Goal: Information Seeking & Learning: Understand process/instructions

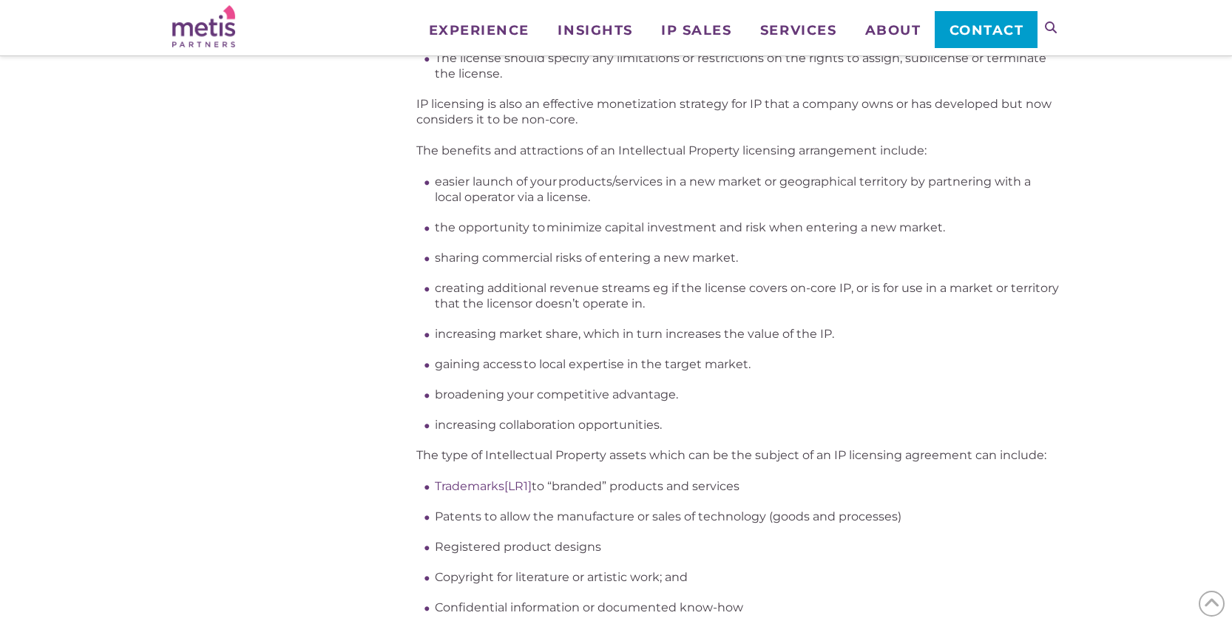
scroll to position [922, 0]
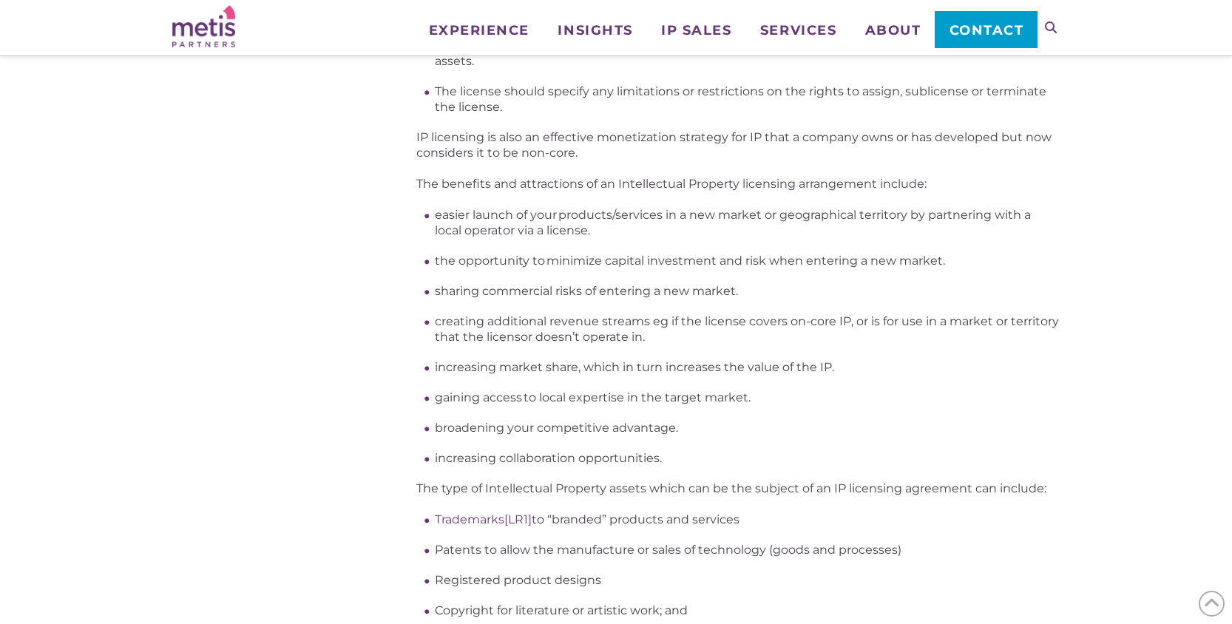
click at [742, 483] on div "What is an IP License and when might you consider licensing Intellectual Proper…" at bounding box center [737, 231] width 643 height 1841
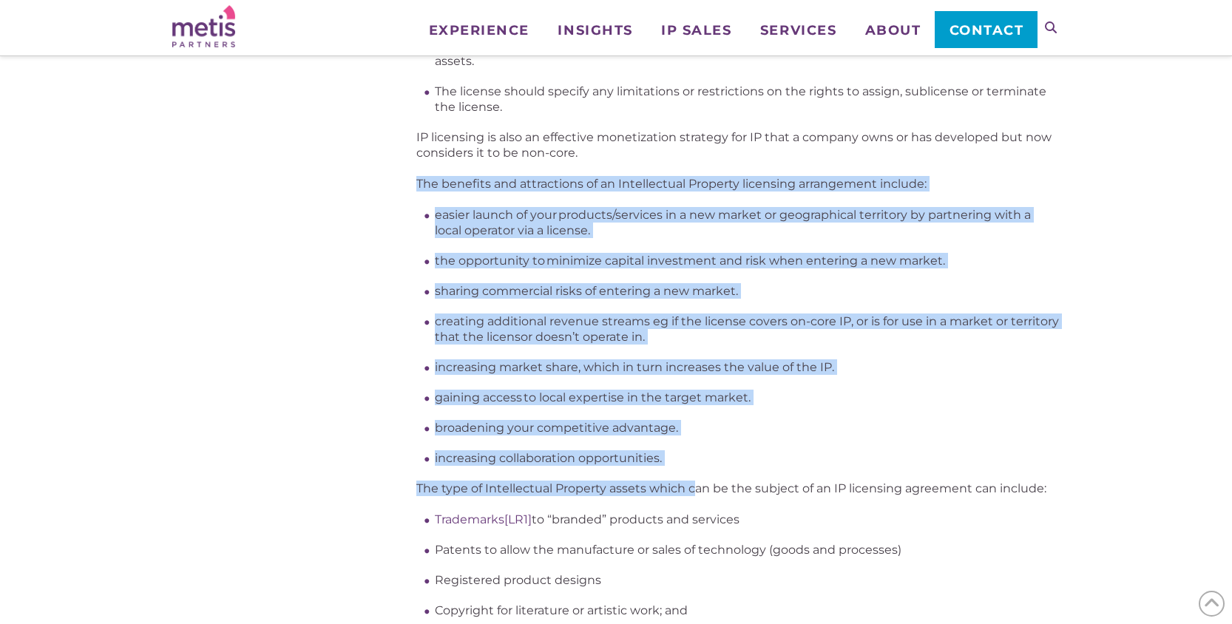
drag, startPoint x: 696, startPoint y: 458, endPoint x: 414, endPoint y: 163, distance: 407.4
click at [414, 163] on div "What is an IP License and when might you consider licensing Intellectual Proper…" at bounding box center [615, 231] width 887 height 1841
copy div "The benefits and attractions of an Intellectual Property licensing arrangement …"
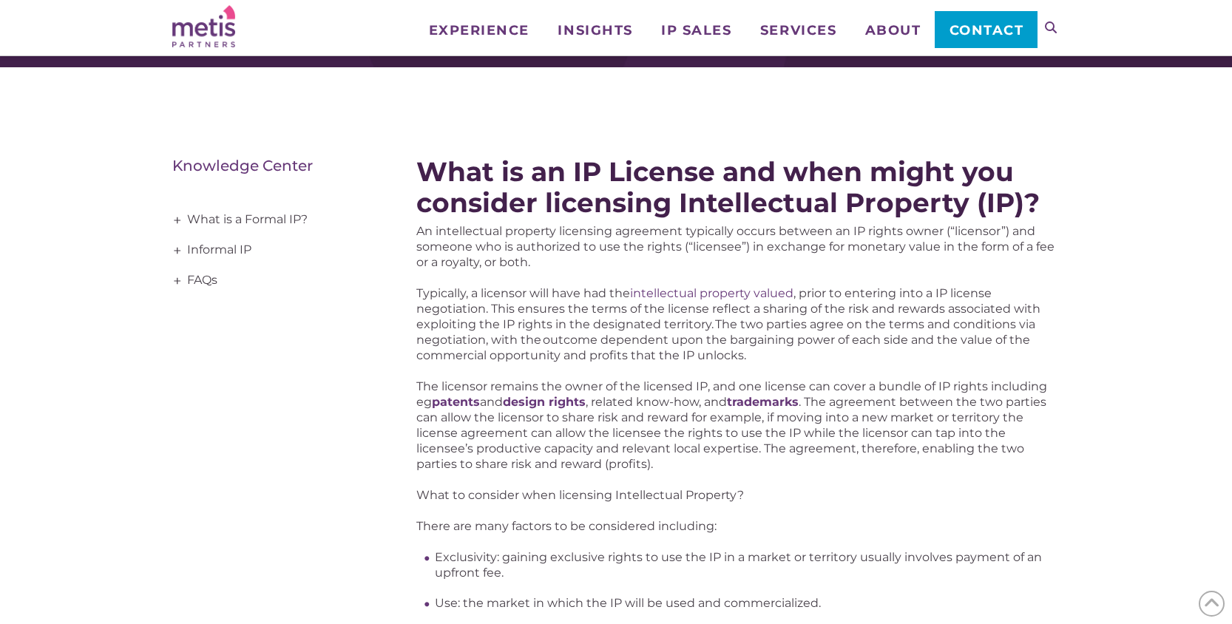
scroll to position [109, 0]
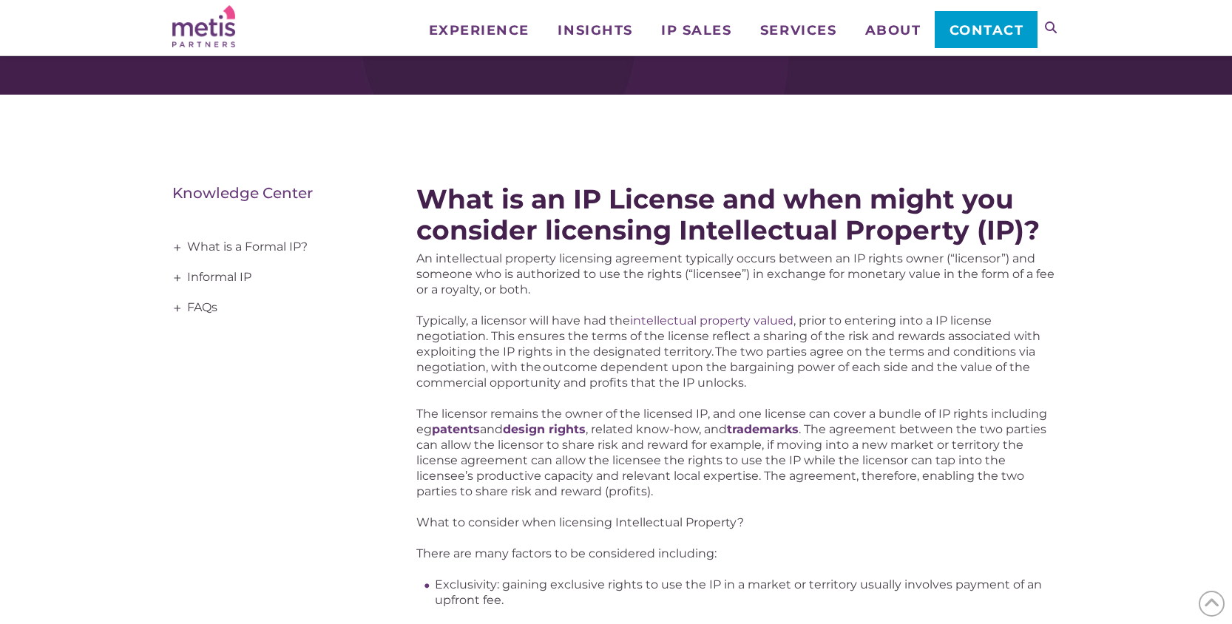
click at [175, 273] on span "+" at bounding box center [177, 278] width 16 height 30
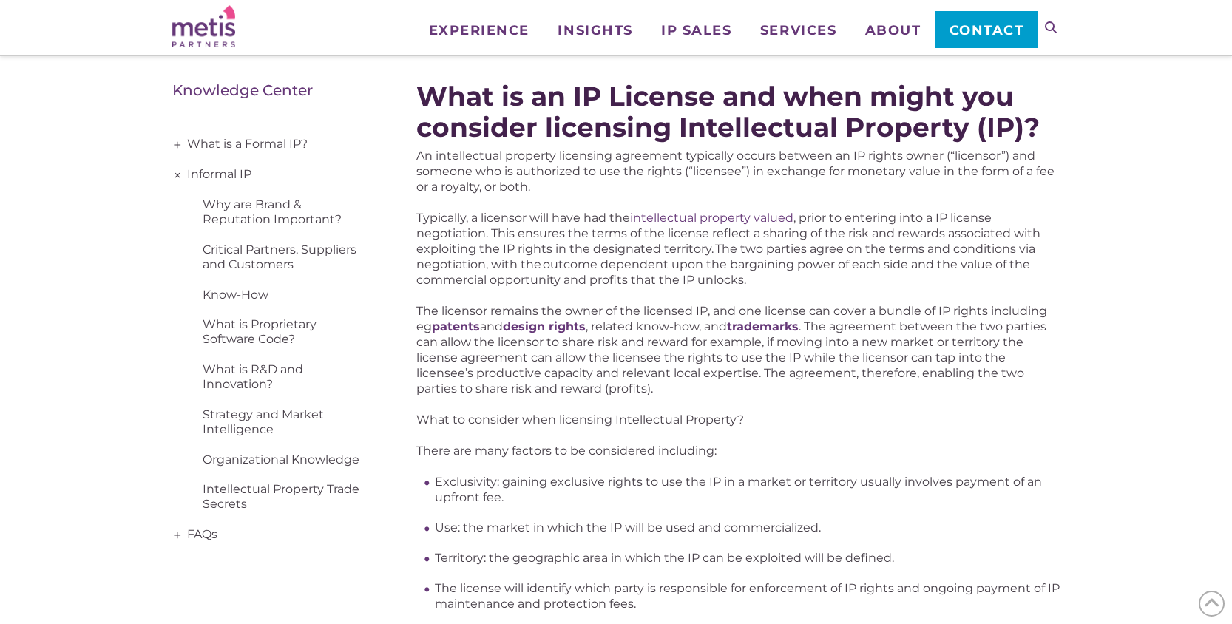
scroll to position [257, 0]
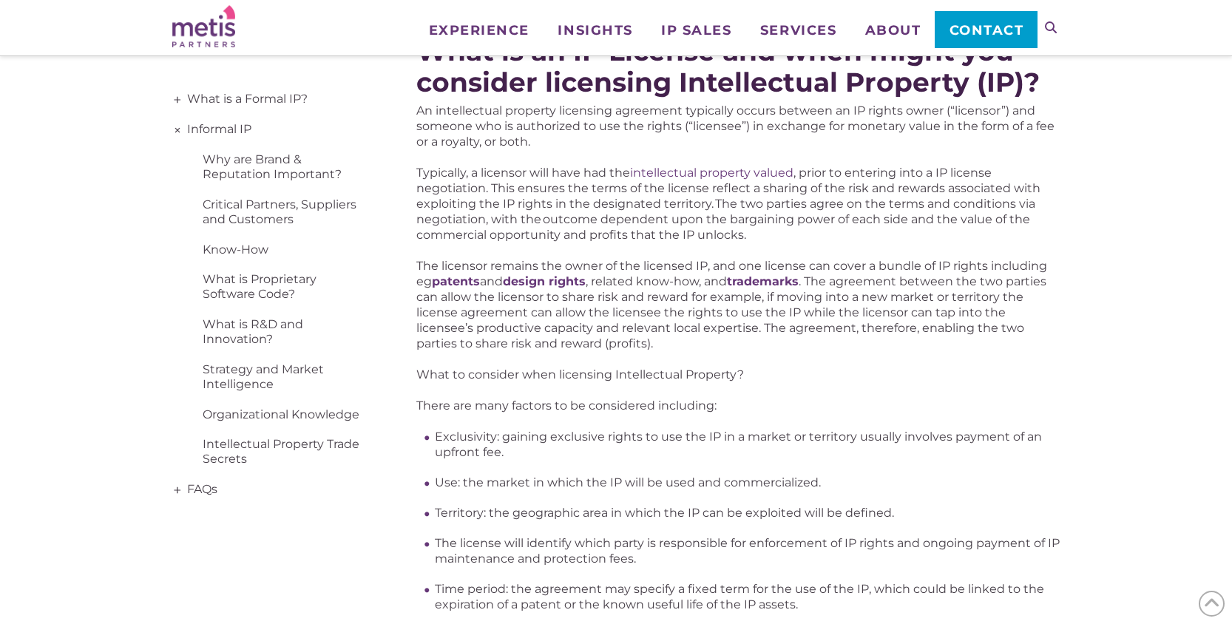
click at [179, 489] on span "+" at bounding box center [177, 490] width 16 height 30
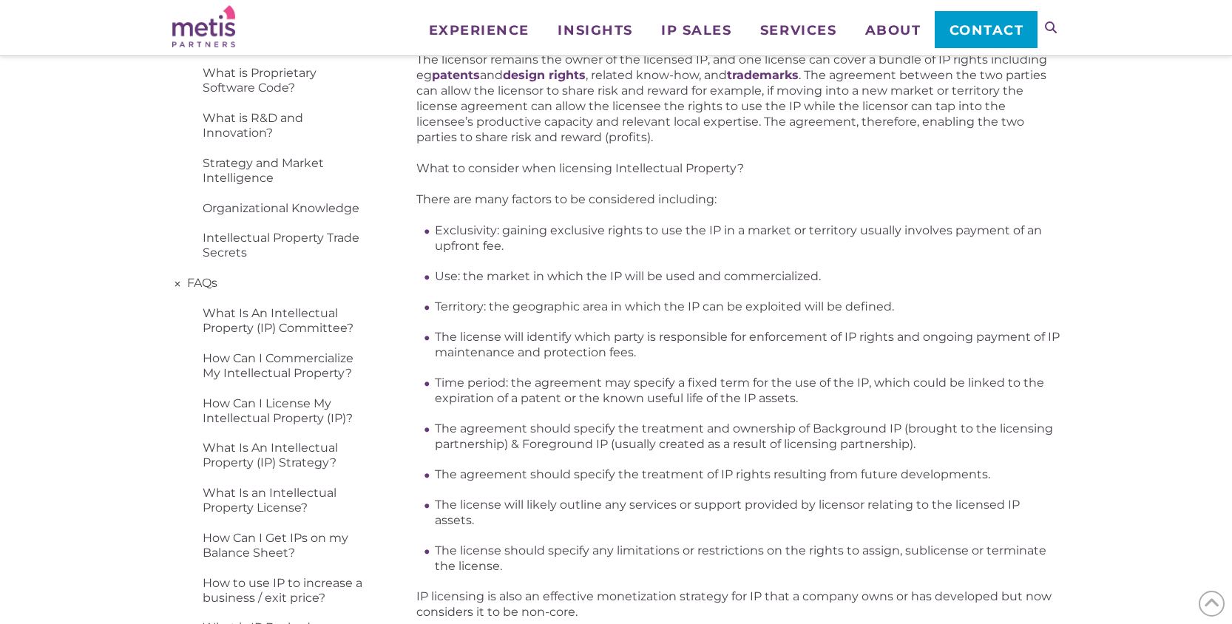
scroll to position [478, 0]
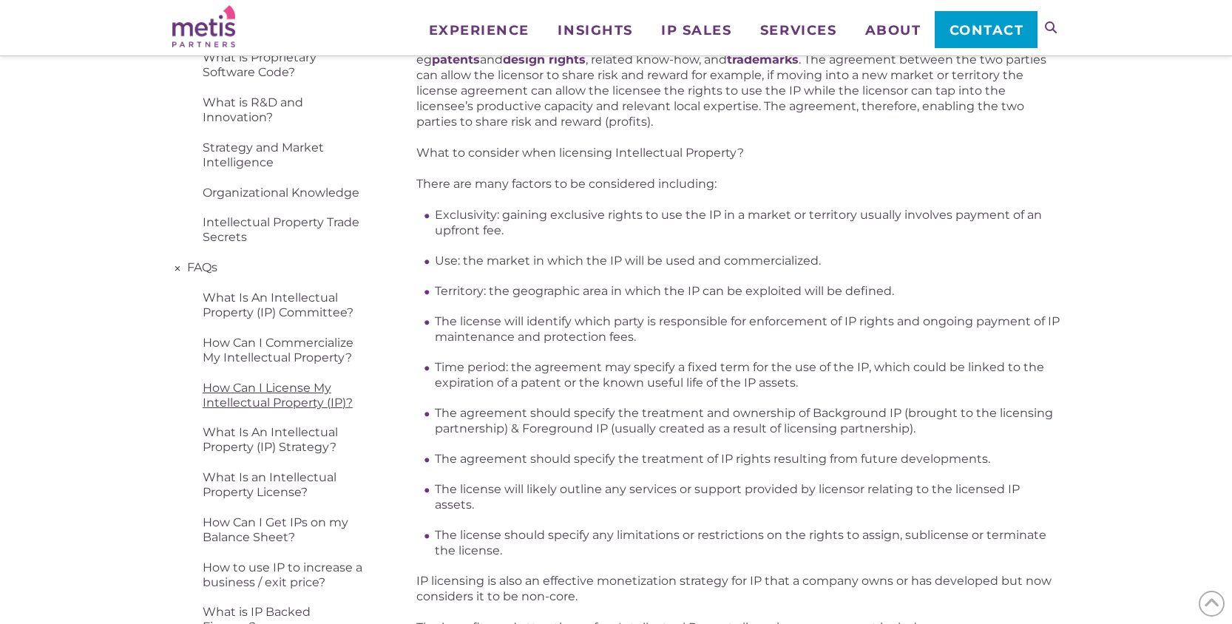
click at [286, 398] on link "How Can I License My Intellectual Property (IP)?" at bounding box center [272, 395] width 200 height 45
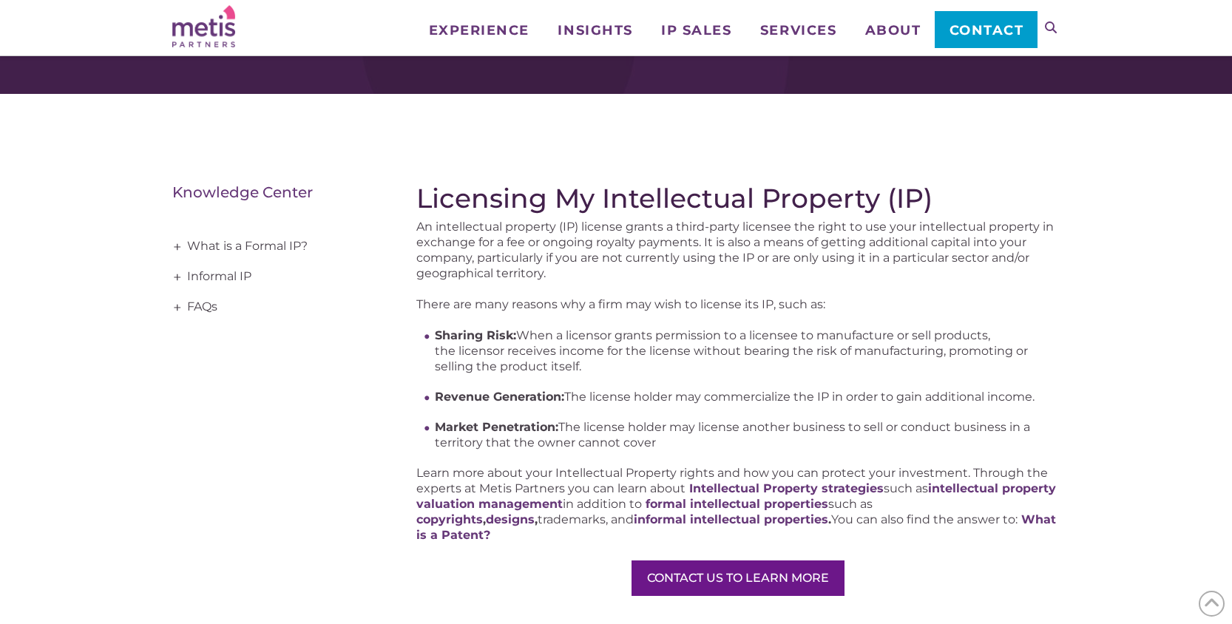
scroll to position [148, 0]
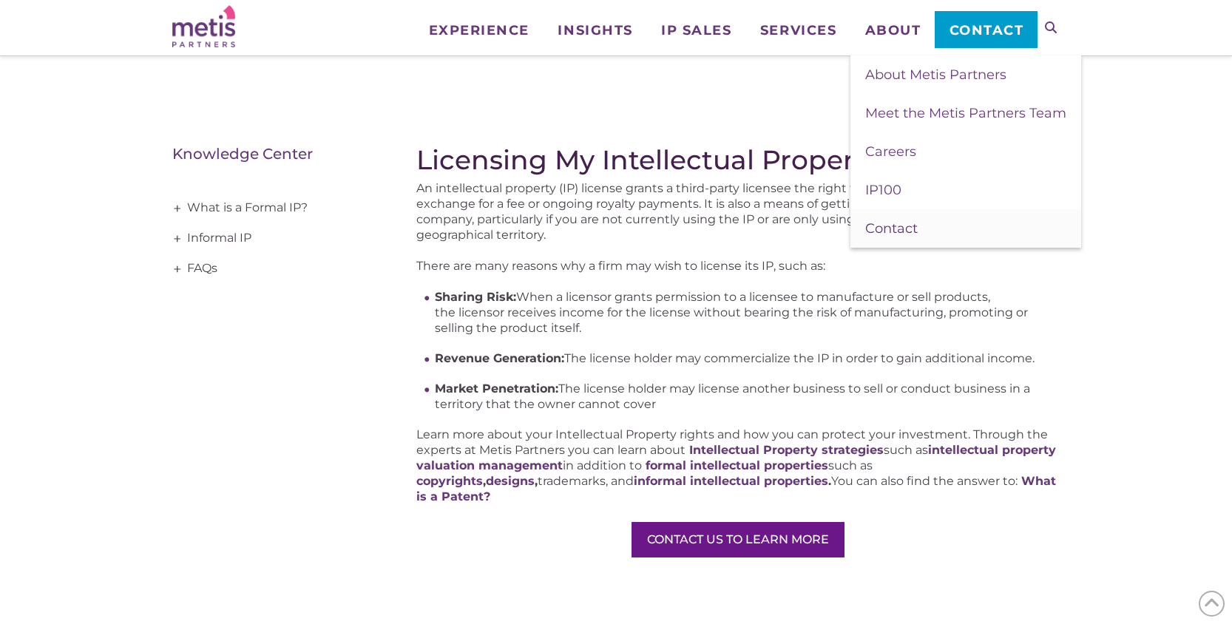
click at [884, 230] on span "Contact" at bounding box center [891, 228] width 52 height 16
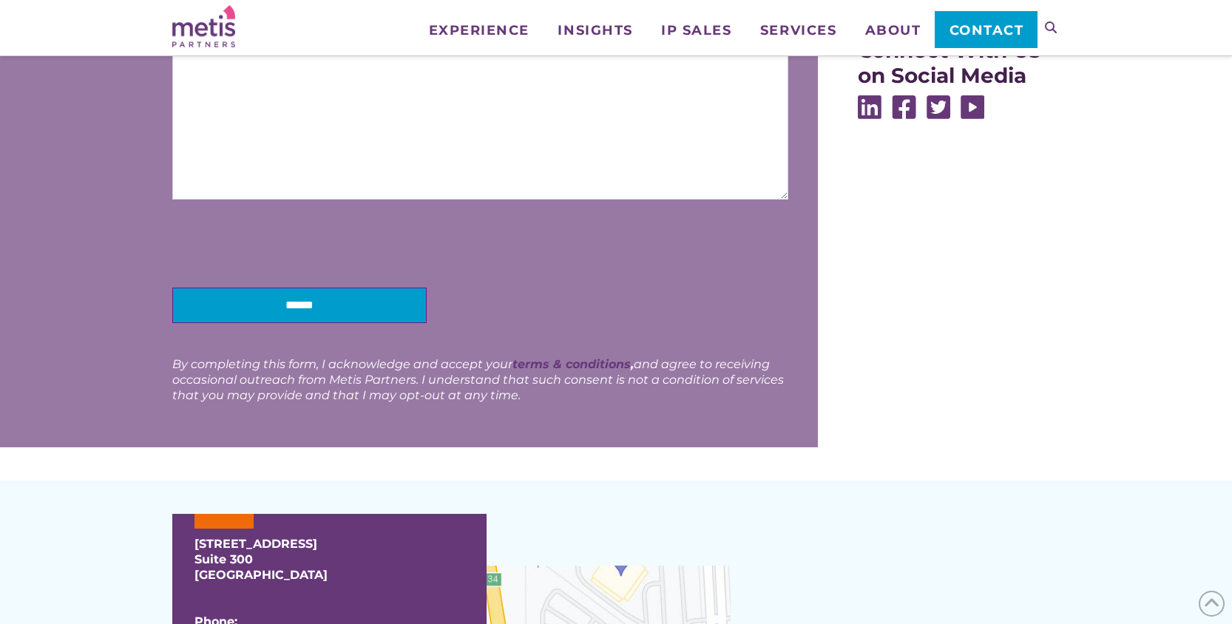
scroll to position [665, 0]
